Goal: Find specific page/section: Find specific page/section

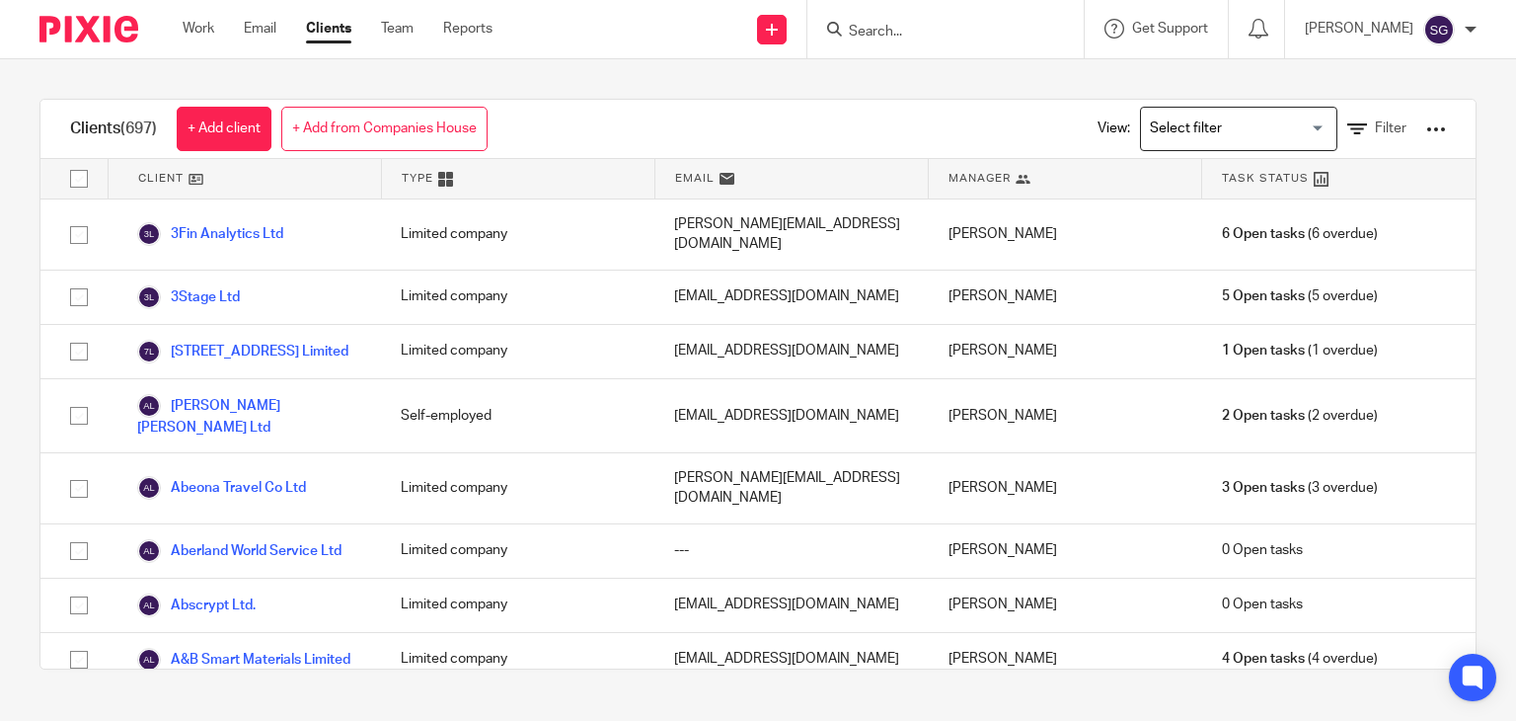
click at [920, 34] on input "Search" at bounding box center [936, 33] width 178 height 18
click at [866, 38] on input "Search" at bounding box center [936, 33] width 178 height 18
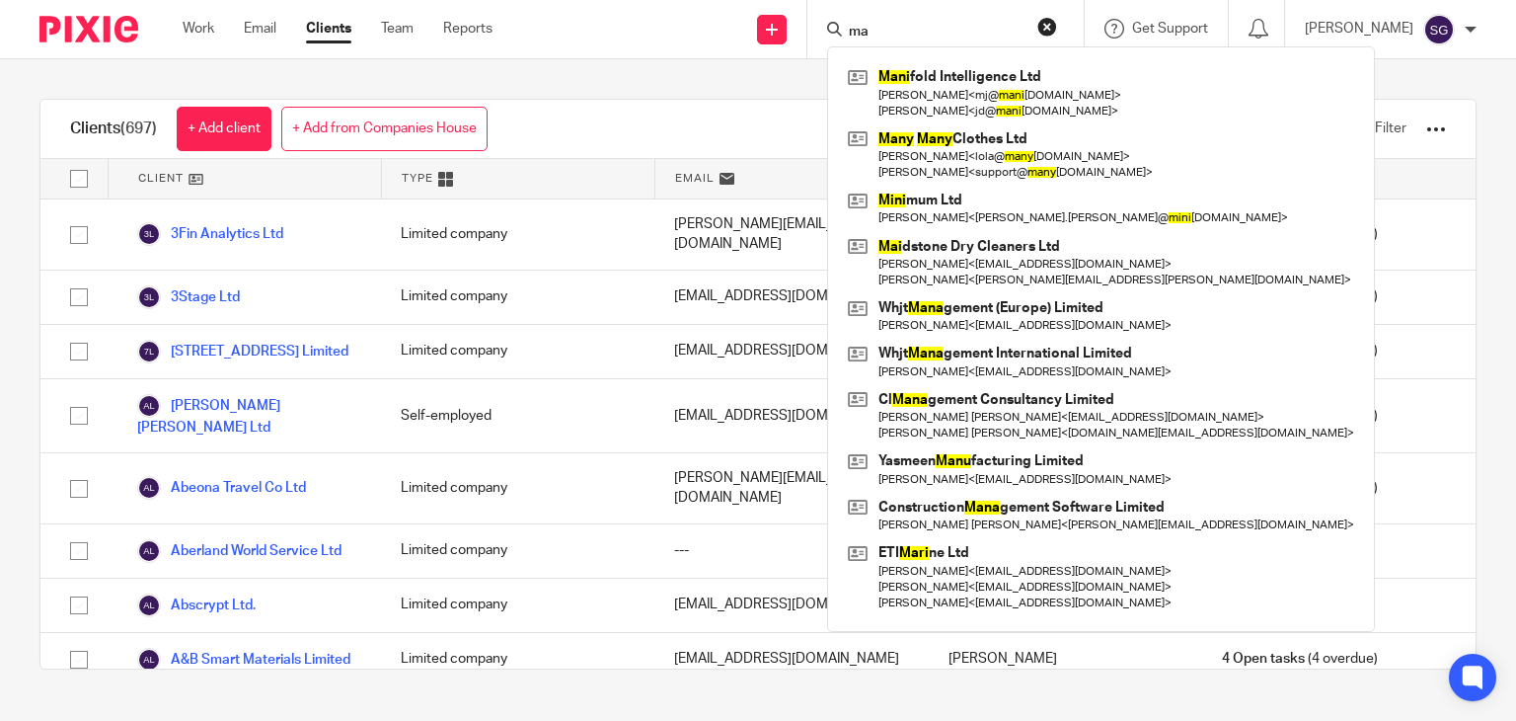
type input "m"
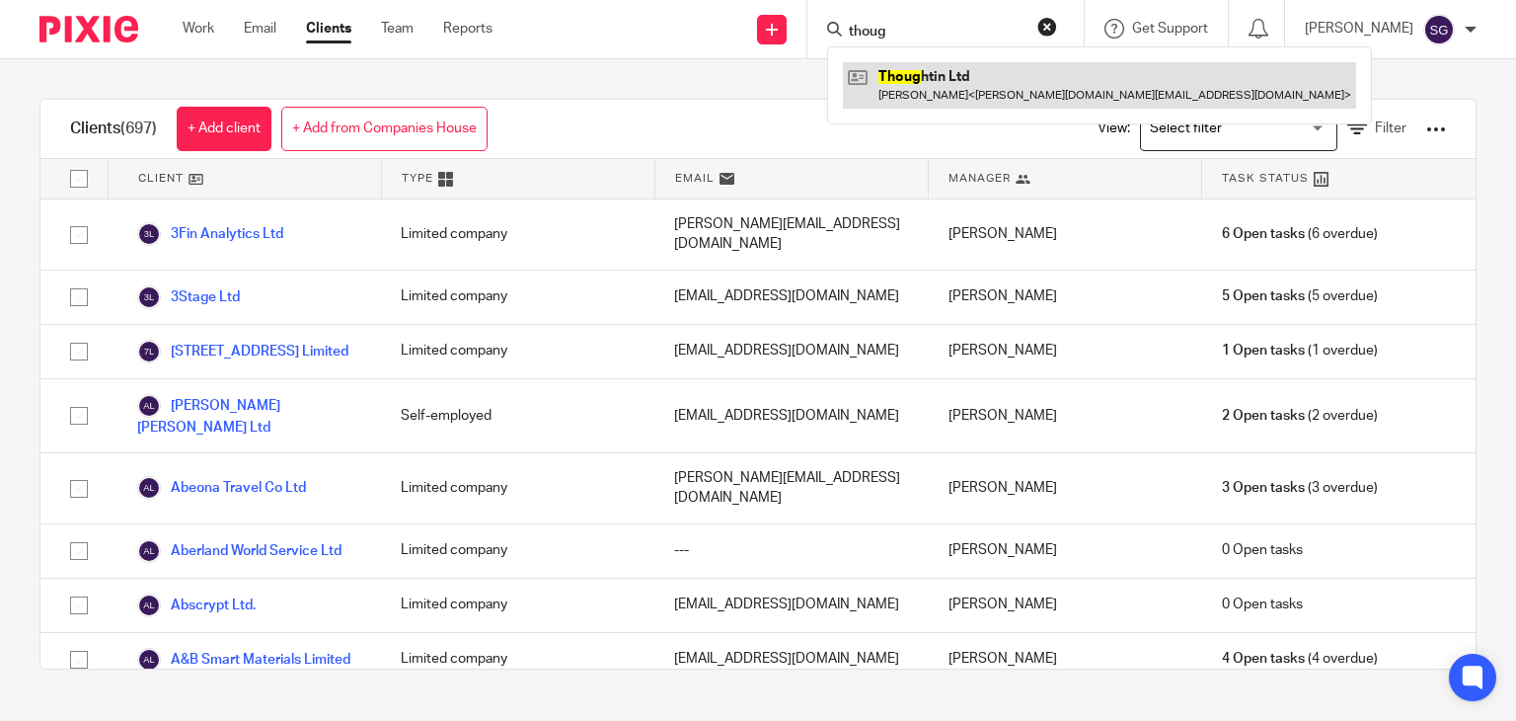
type input "thoug"
click at [926, 80] on link at bounding box center [1099, 84] width 513 height 45
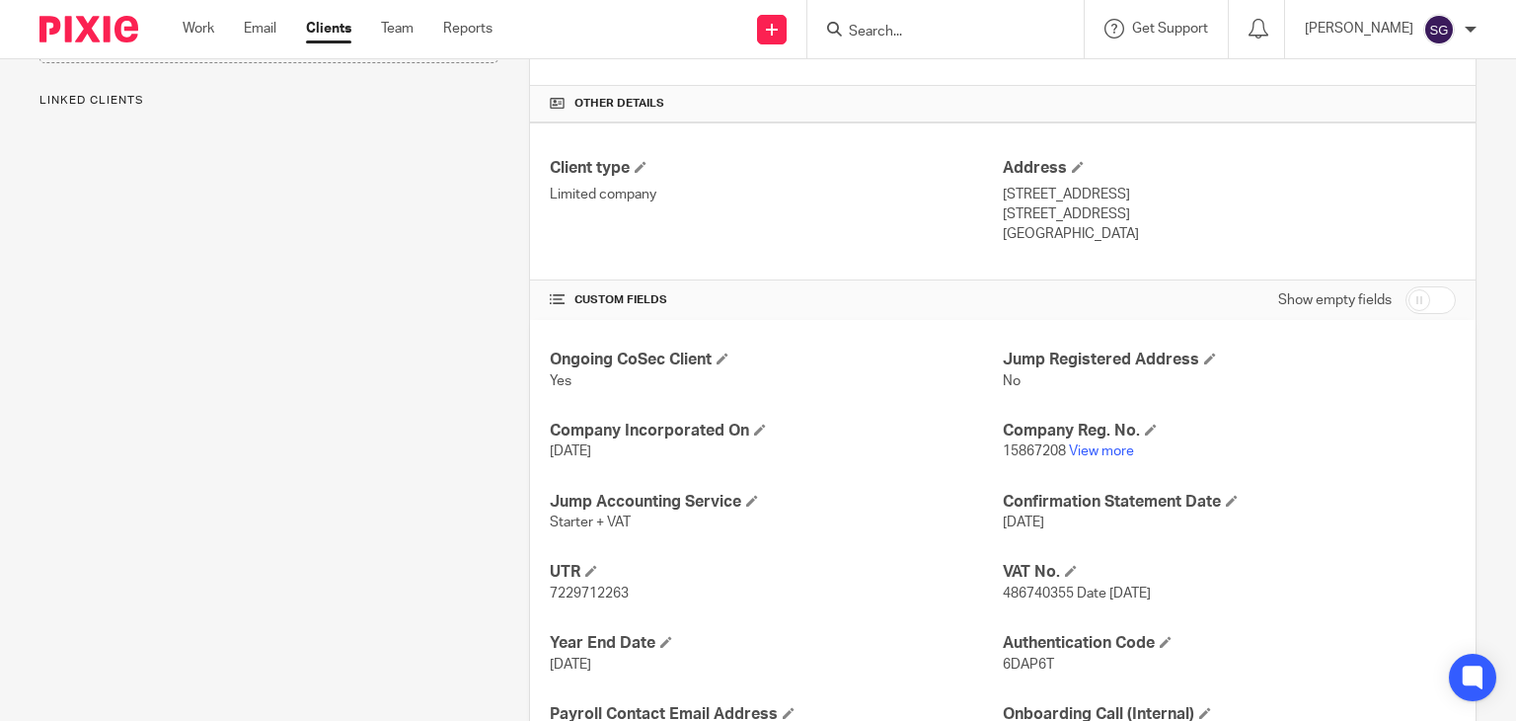
scroll to position [441, 0]
click at [1080, 451] on link "View more" at bounding box center [1101, 448] width 65 height 14
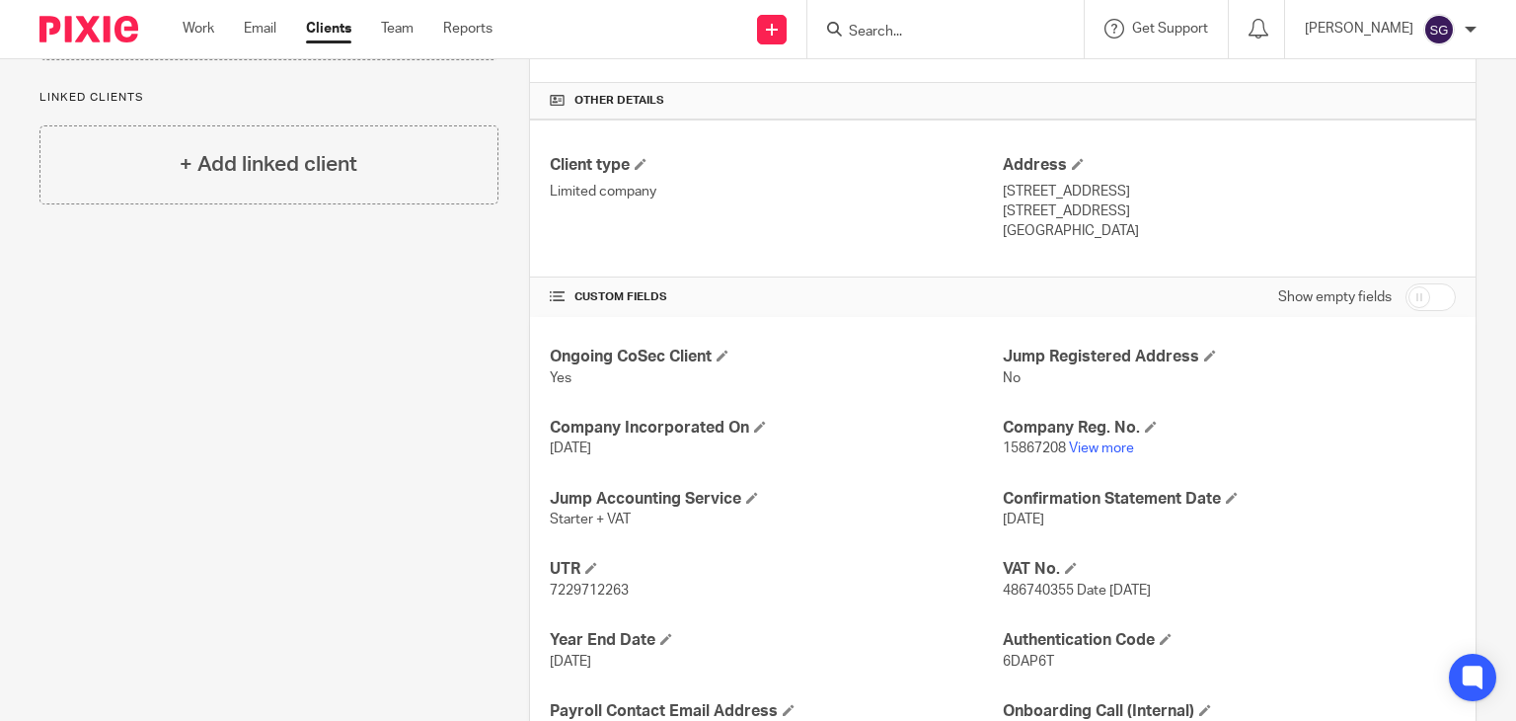
scroll to position [378, 0]
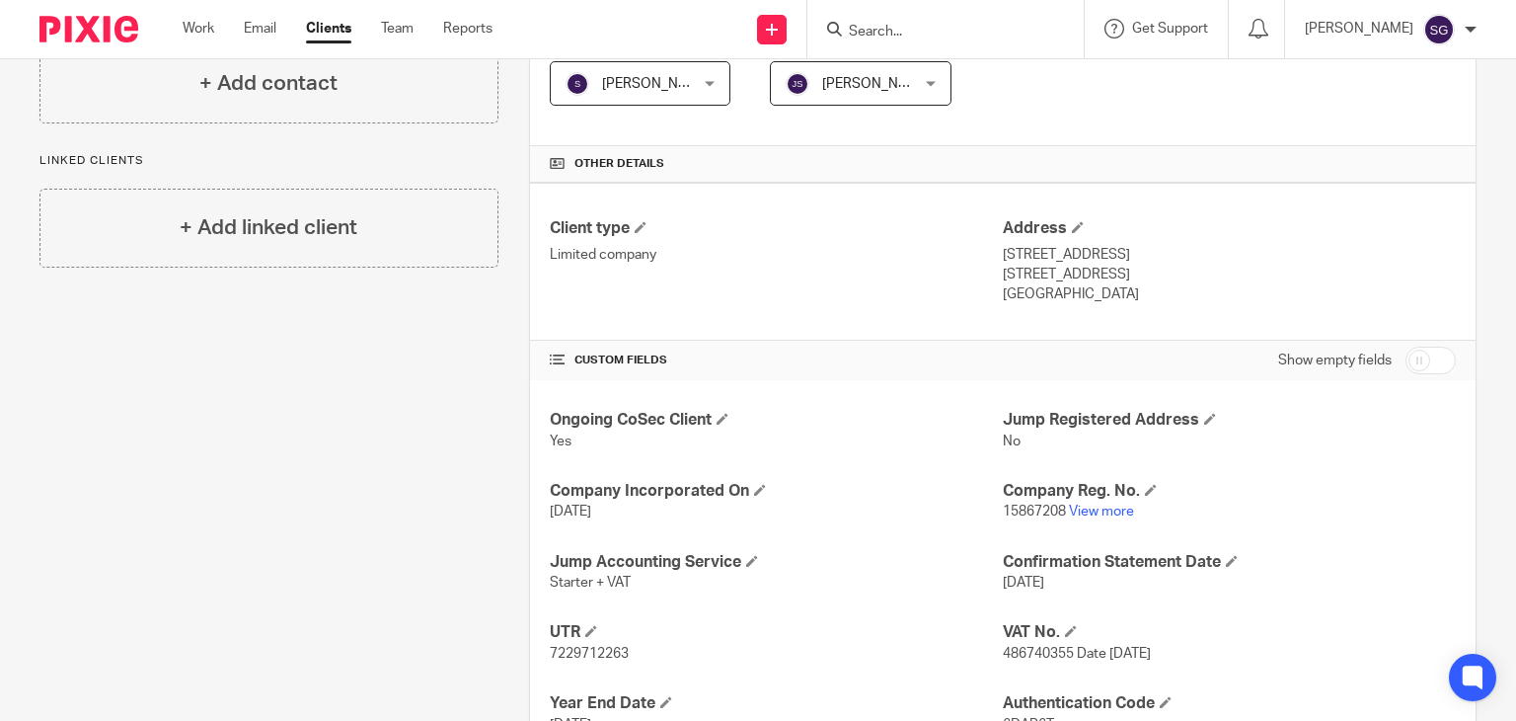
click at [874, 26] on input "Search" at bounding box center [936, 33] width 178 height 18
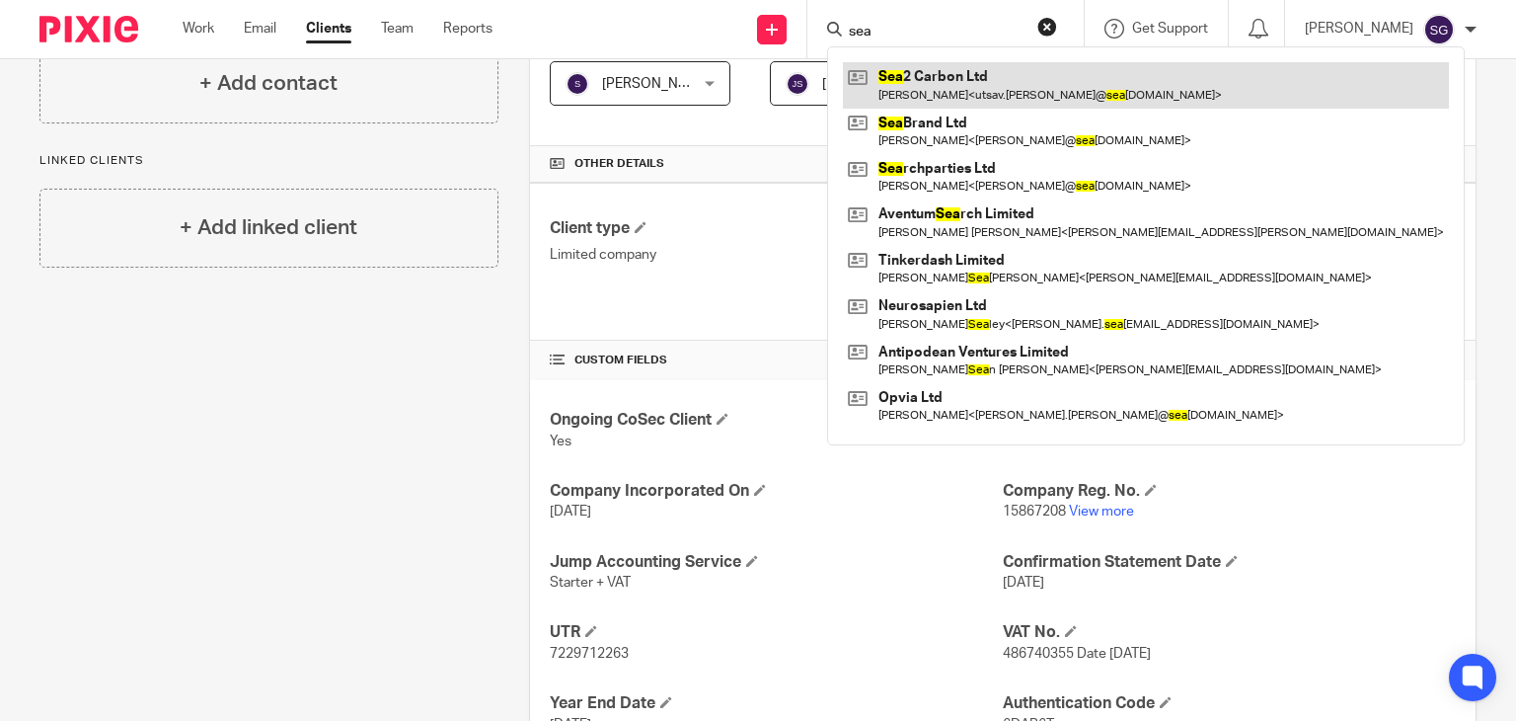
type input "sea"
click at [936, 93] on link at bounding box center [1146, 84] width 606 height 45
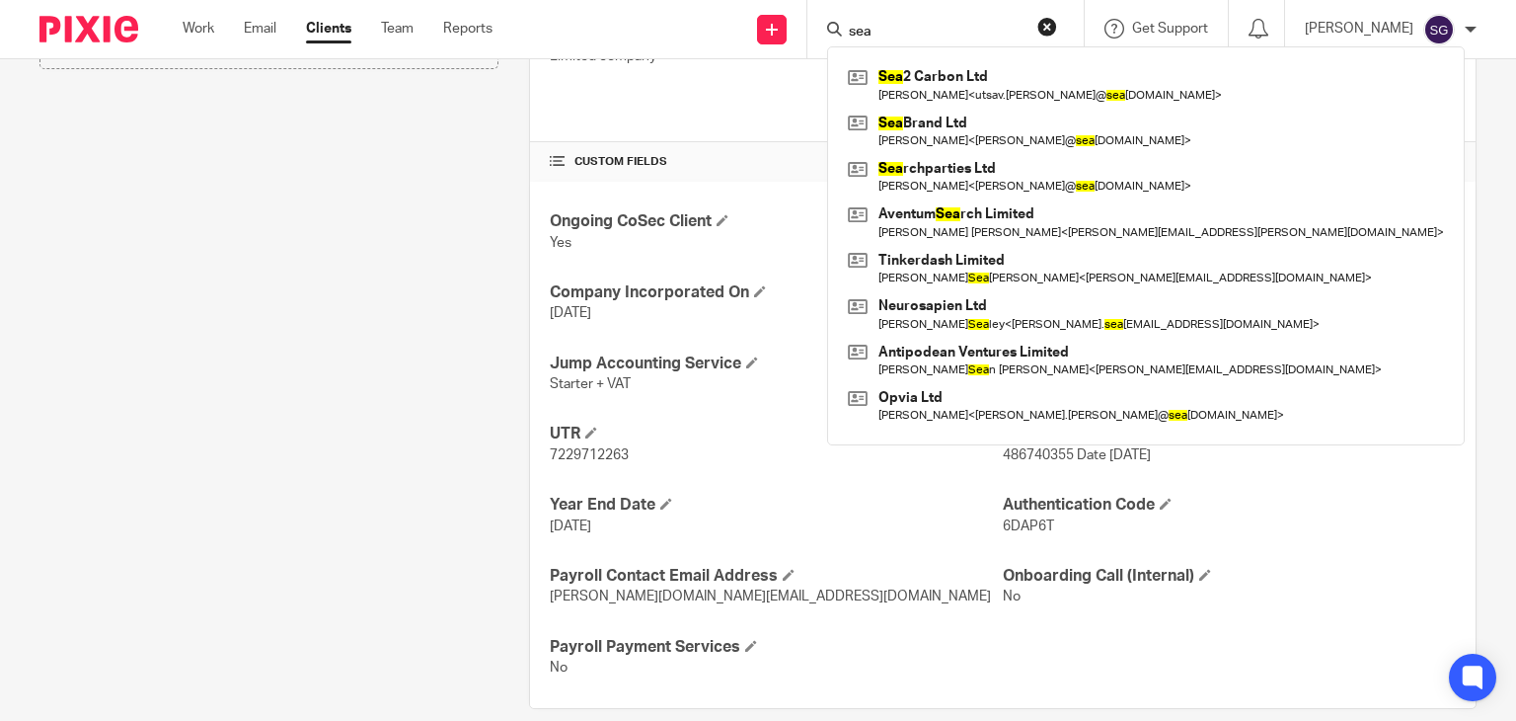
scroll to position [602, 0]
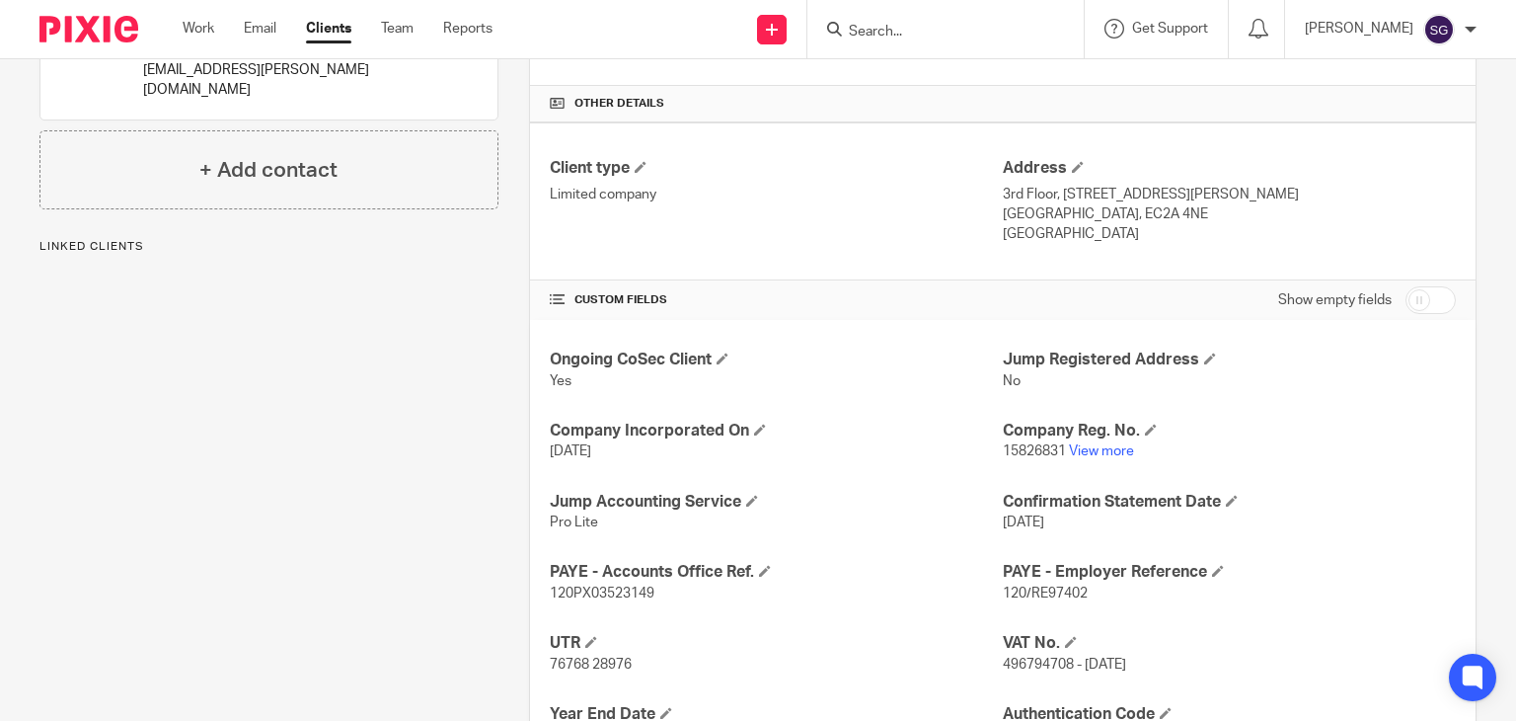
scroll to position [446, 0]
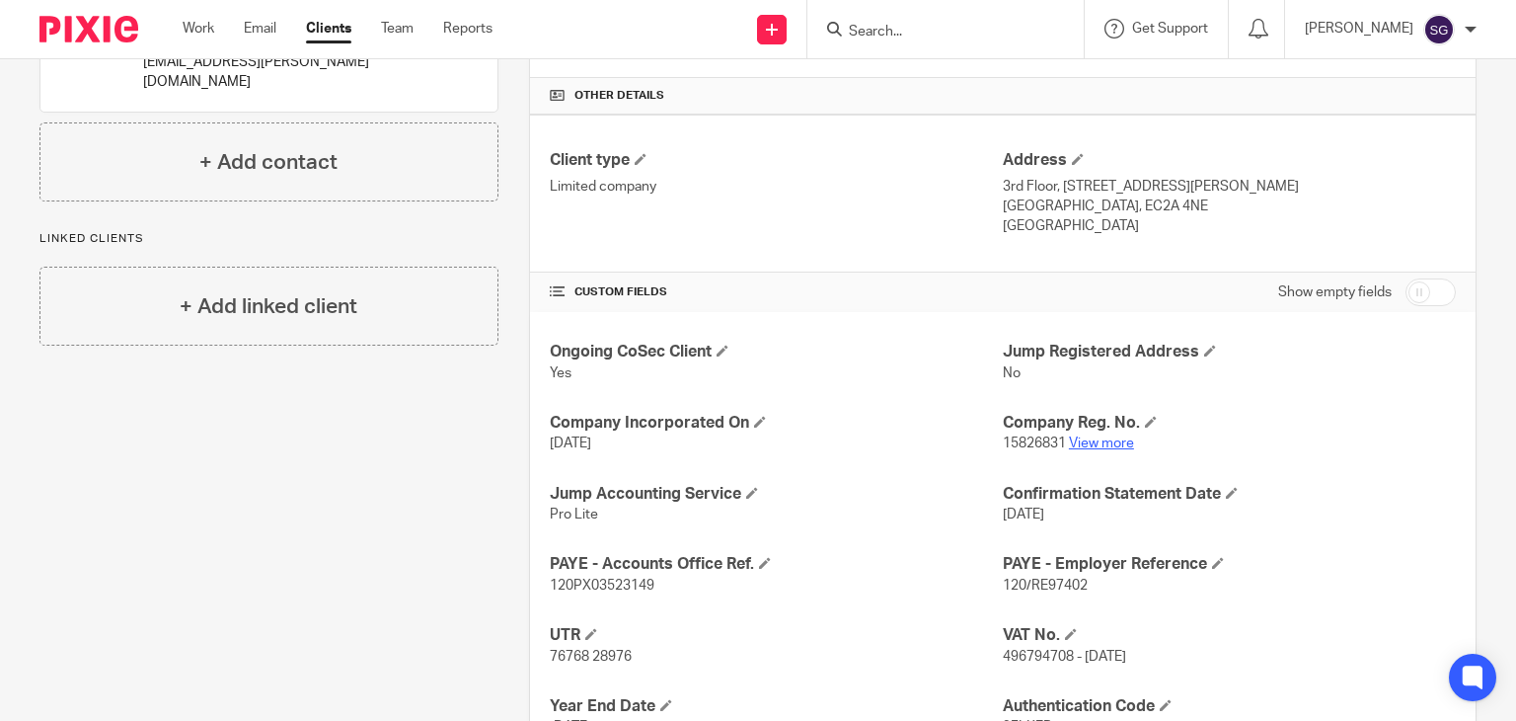
click at [1095, 444] on link "View more" at bounding box center [1101, 443] width 65 height 14
click at [895, 29] on input "Search" at bounding box center [936, 33] width 178 height 18
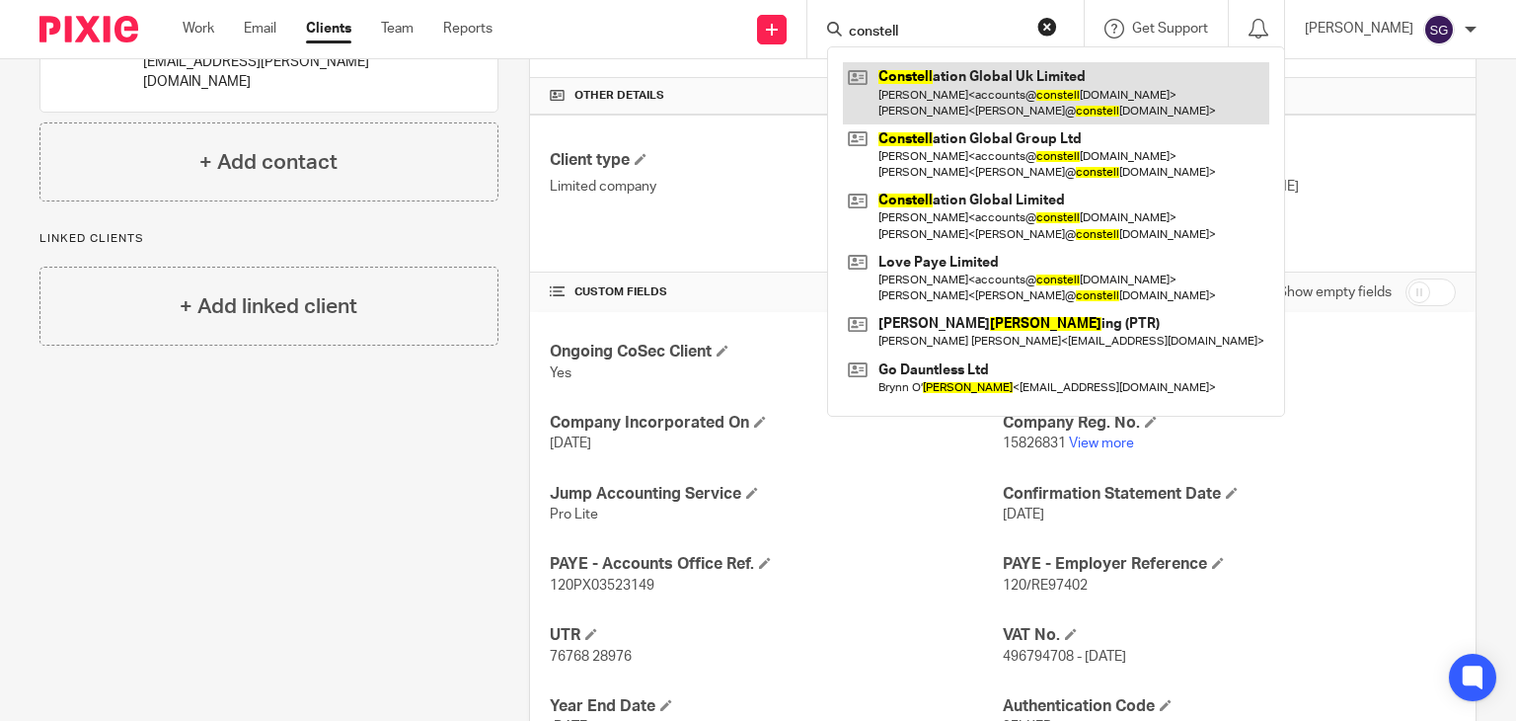
type input "constell"
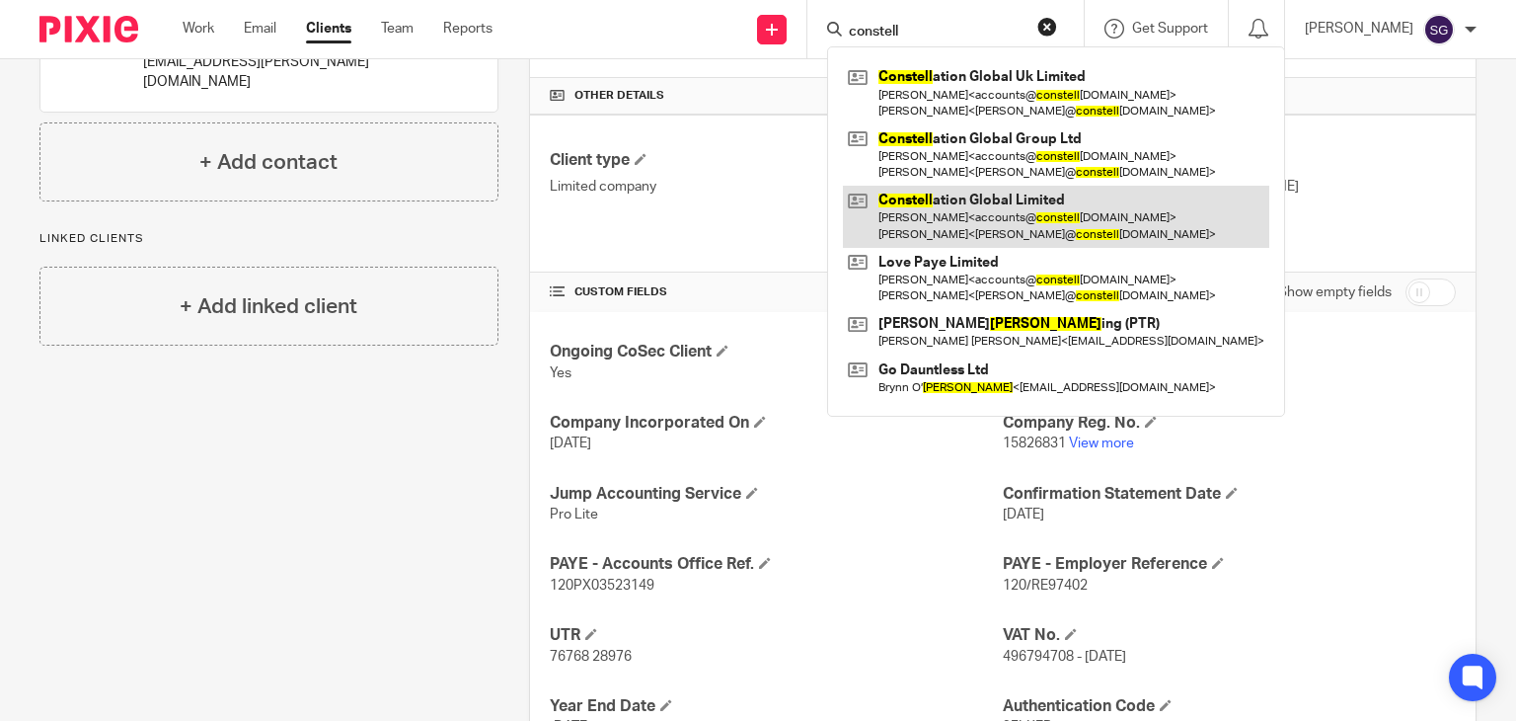
click at [1028, 225] on link at bounding box center [1056, 216] width 426 height 61
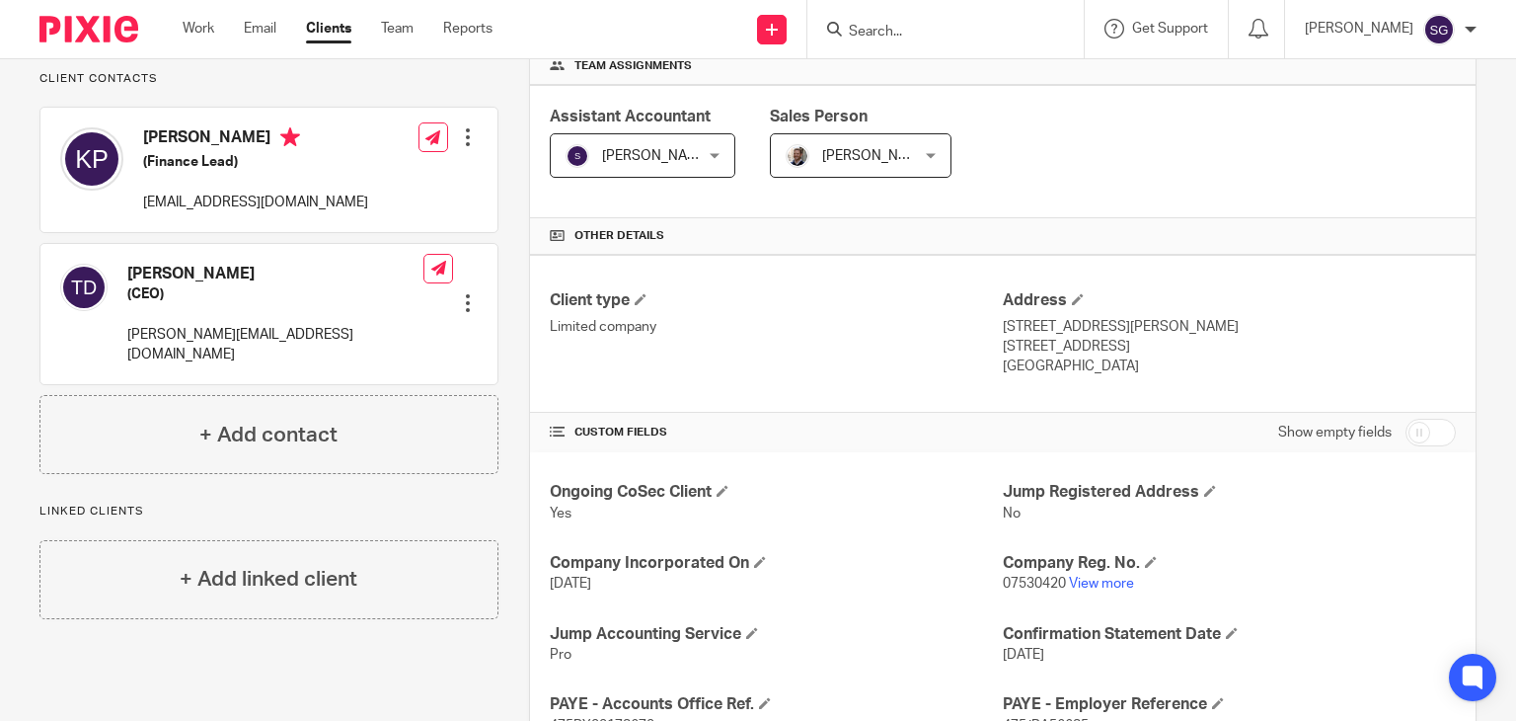
scroll to position [312, 0]
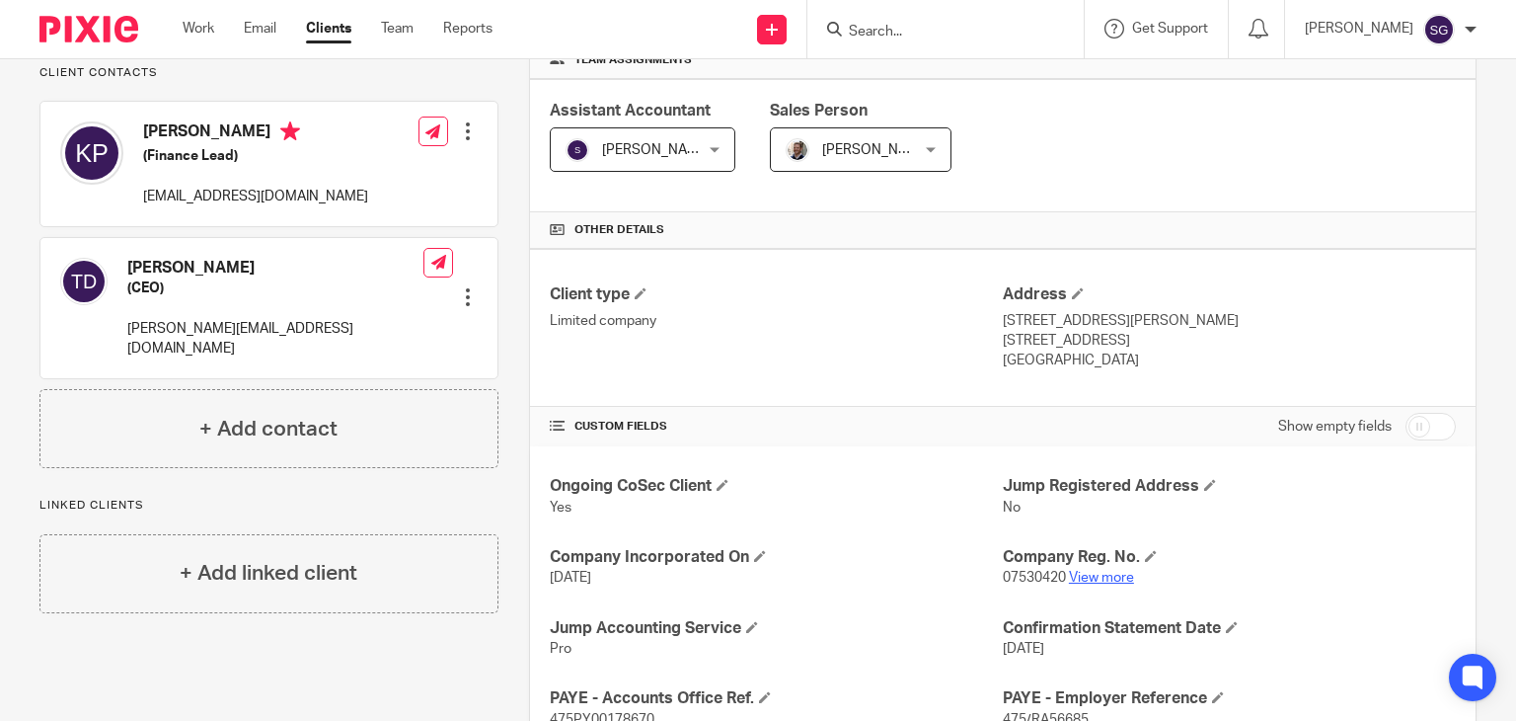
click at [1072, 574] on link "View more" at bounding box center [1101, 577] width 65 height 14
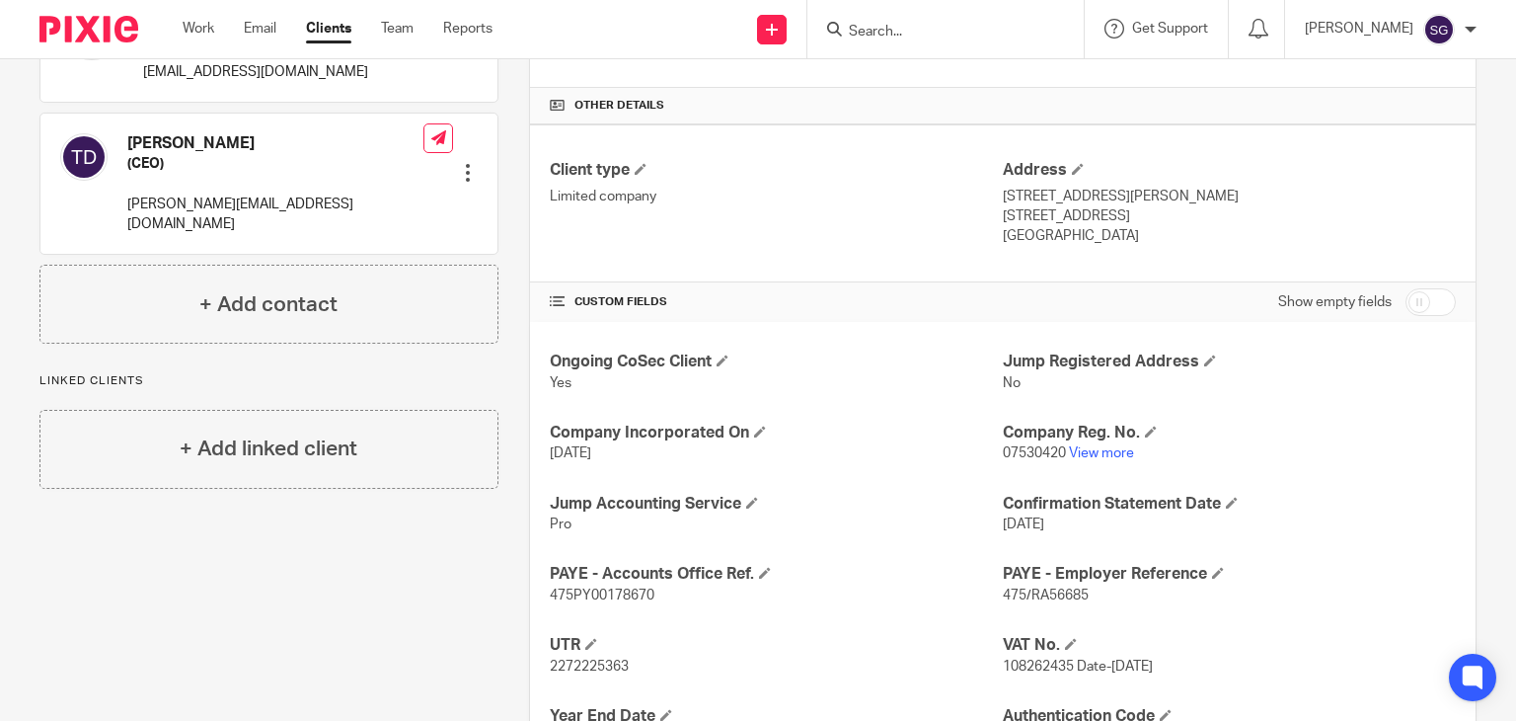
click at [877, 21] on form at bounding box center [952, 29] width 210 height 25
click at [881, 28] on input "Search" at bounding box center [936, 33] width 178 height 18
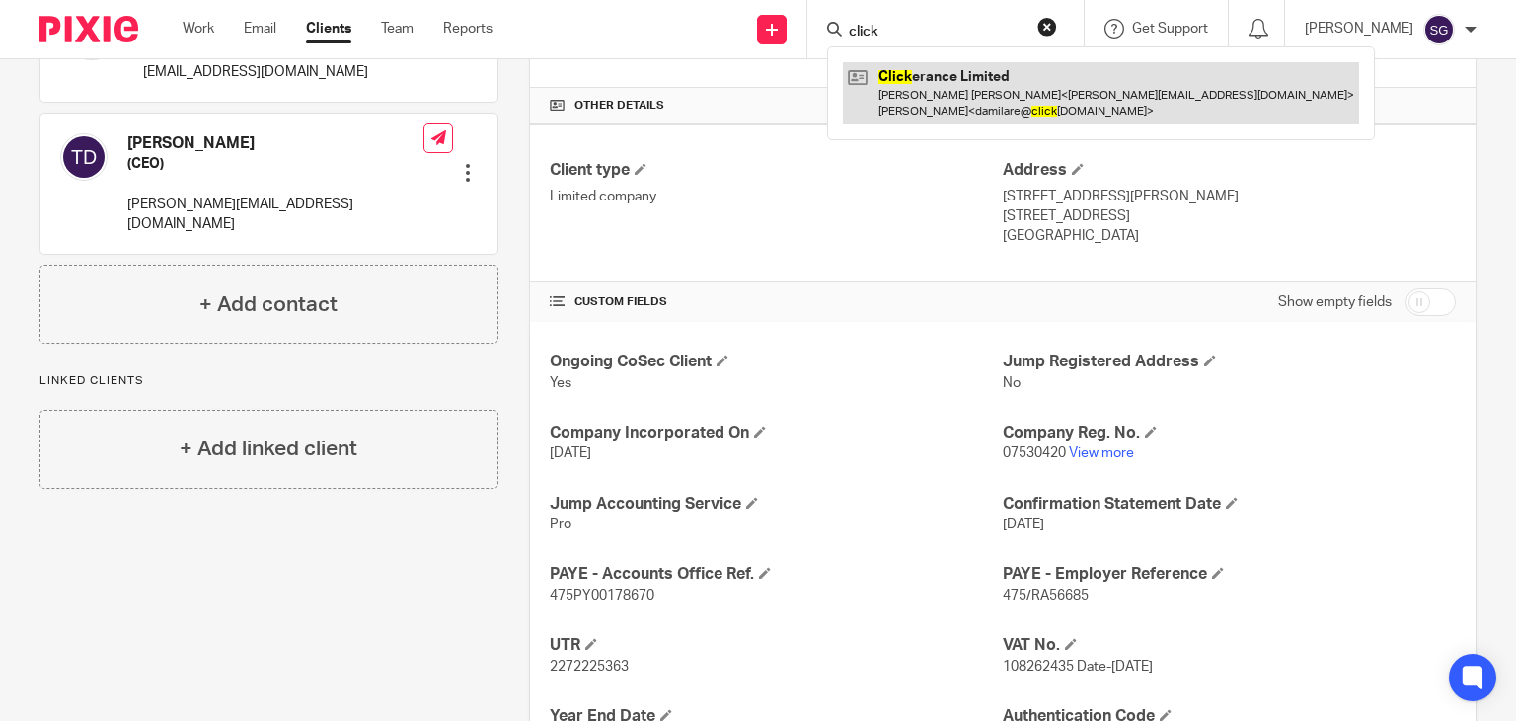
type input "click"
click at [960, 84] on link at bounding box center [1101, 92] width 516 height 61
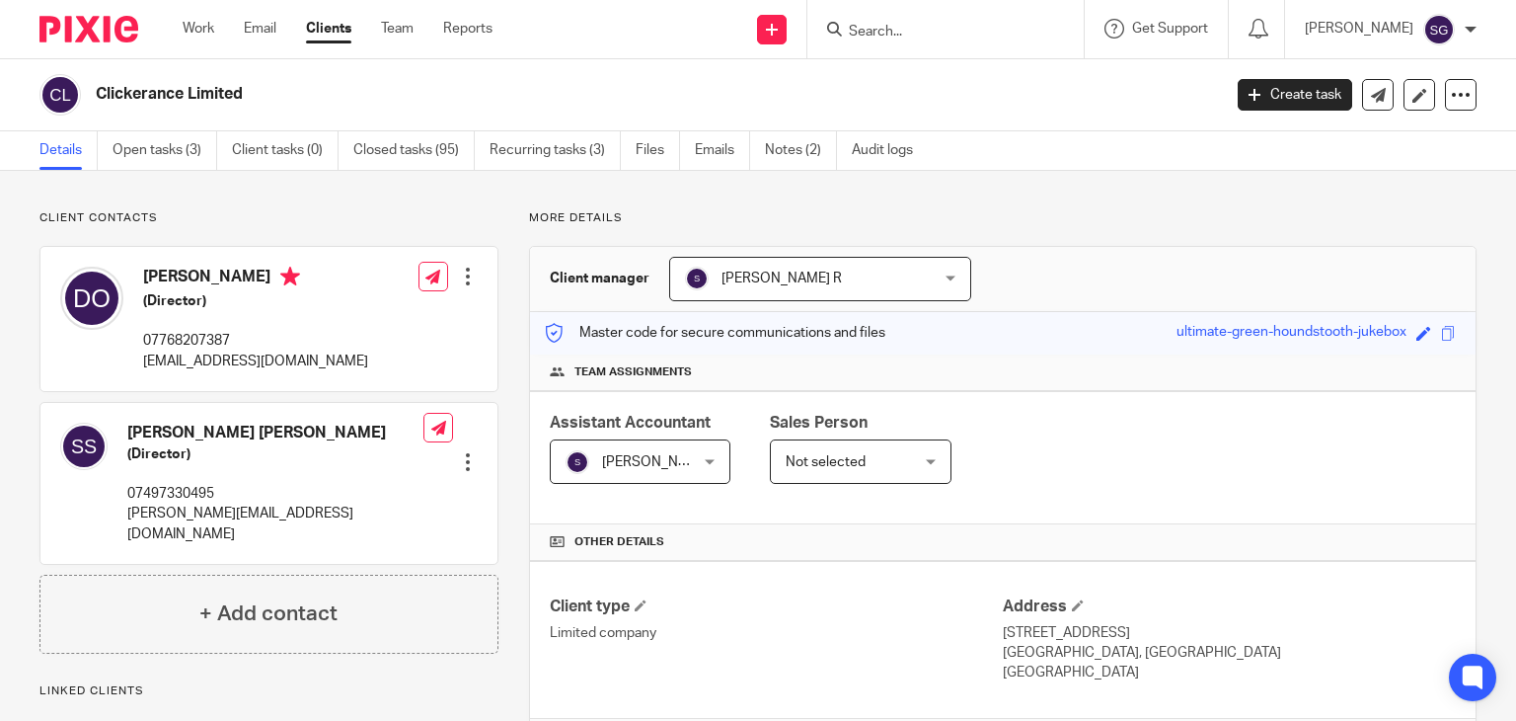
scroll to position [520, 0]
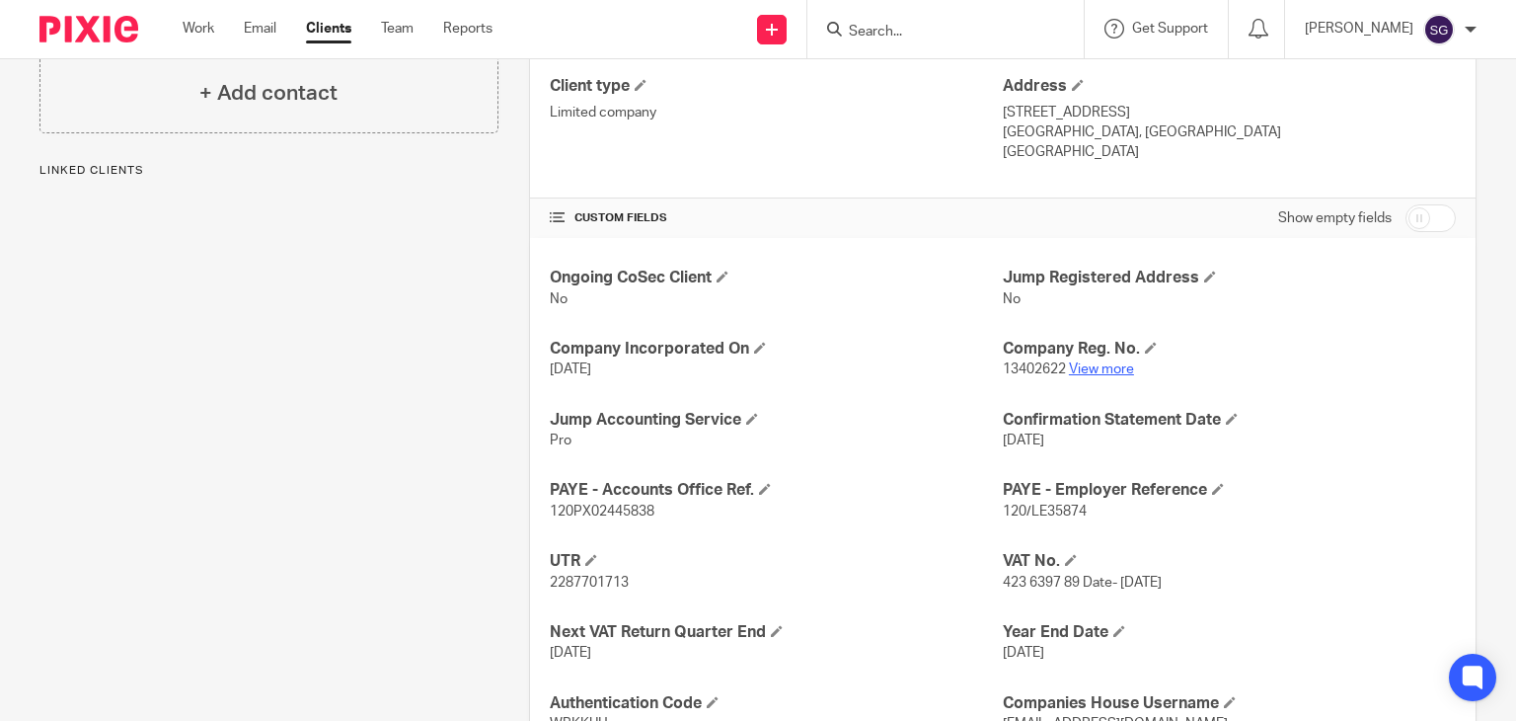
click at [1098, 369] on link "View more" at bounding box center [1101, 369] width 65 height 14
